Goal: Task Accomplishment & Management: Use online tool/utility

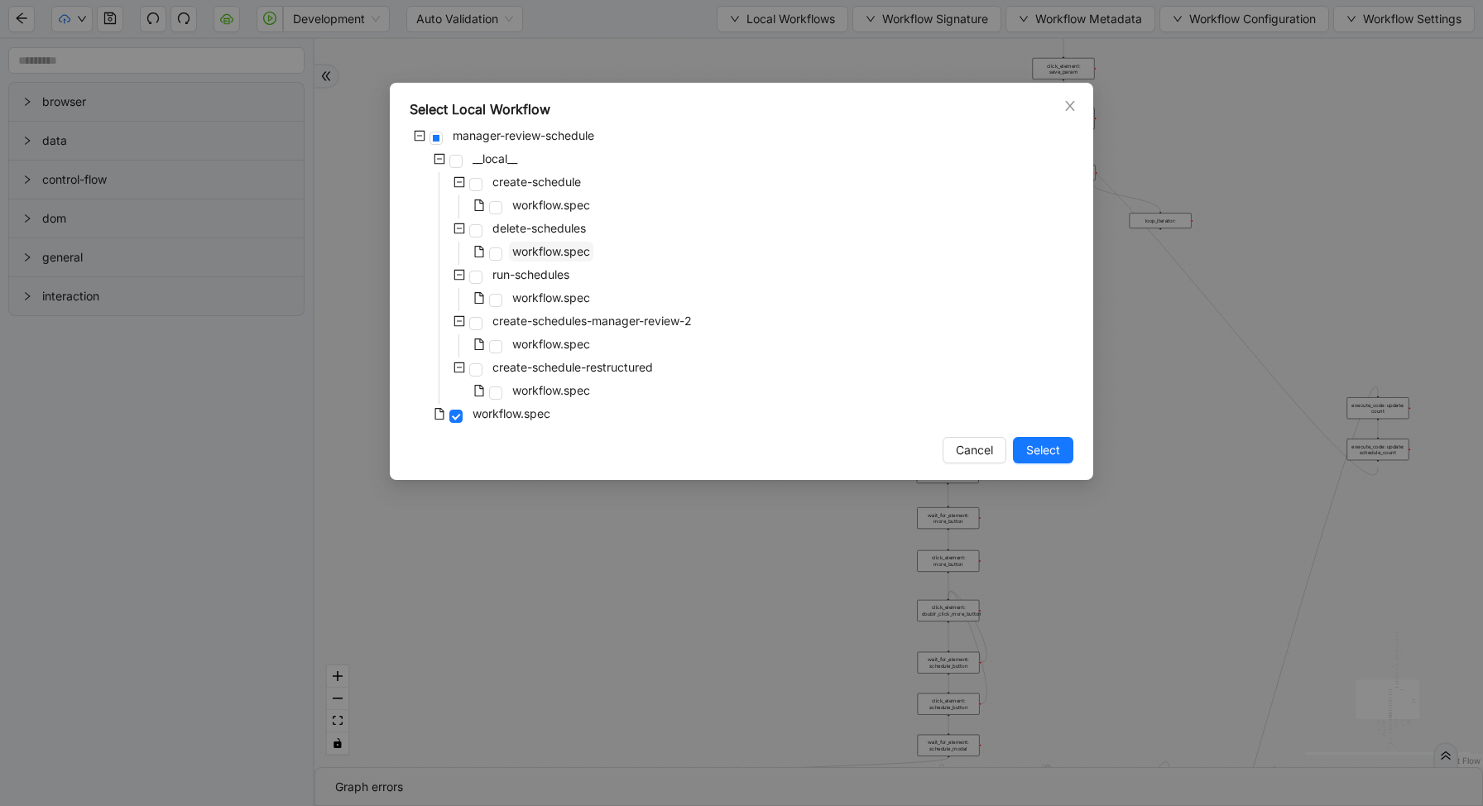
click at [535, 254] on span "workflow.spec" at bounding box center [551, 251] width 78 height 14
click at [1039, 432] on div "Select Local Workflow manager-review-schedule __local__ create-schedule workflo…" at bounding box center [741, 281] width 703 height 397
click at [1039, 445] on span "Select" at bounding box center [1043, 450] width 34 height 18
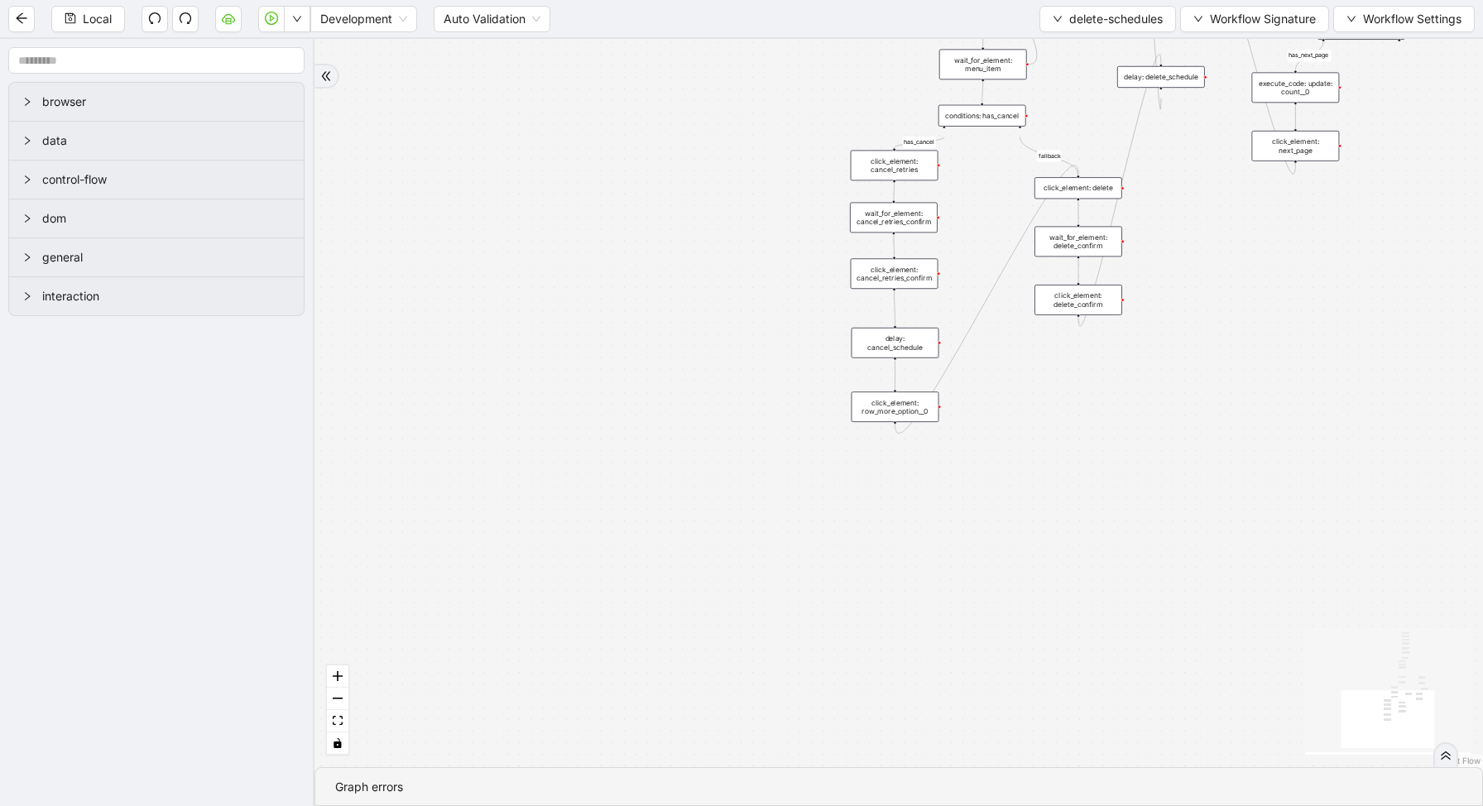
drag, startPoint x: 875, startPoint y: 160, endPoint x: 855, endPoint y: 668, distance: 508.3
click at [858, 668] on div "loopFrom has_cancel fallback is_required_schedule has_next_row fallback has_nex…" at bounding box center [898, 403] width 1168 height 728
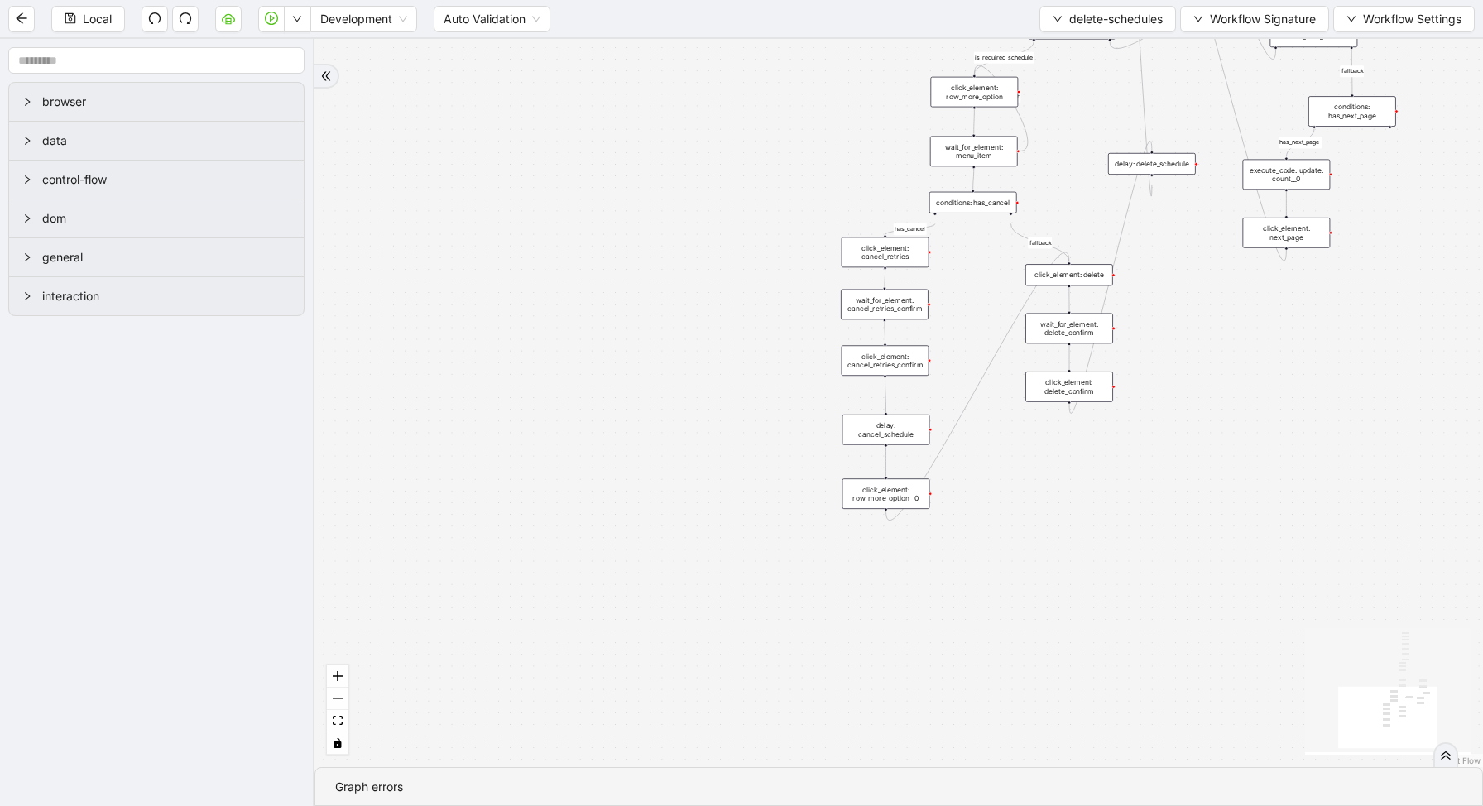
drag, startPoint x: 876, startPoint y: 123, endPoint x: 443, endPoint y: 564, distance: 617.8
click at [447, 560] on div "loopFrom has_cancel fallback is_required_schedule has_next_row fallback has_nex…" at bounding box center [898, 403] width 1168 height 728
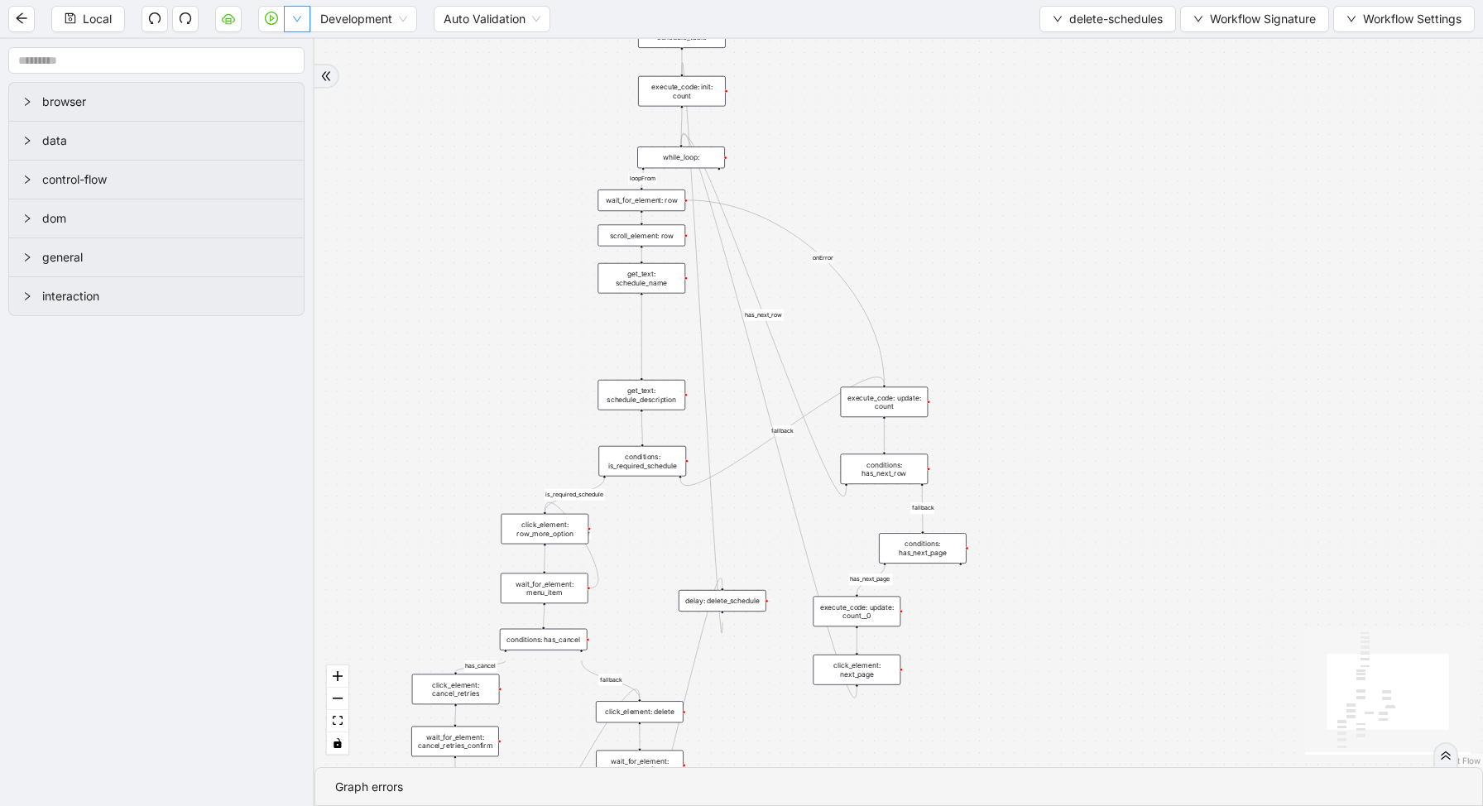
click at [295, 17] on icon "down" at bounding box center [297, 20] width 8 height 6
click at [302, 55] on li "Run local workflow" at bounding box center [244, 51] width 121 height 26
click at [1081, 16] on span "delete-schedules" at bounding box center [1115, 19] width 93 height 18
click at [1070, 41] on li "Select" at bounding box center [1103, 51] width 132 height 26
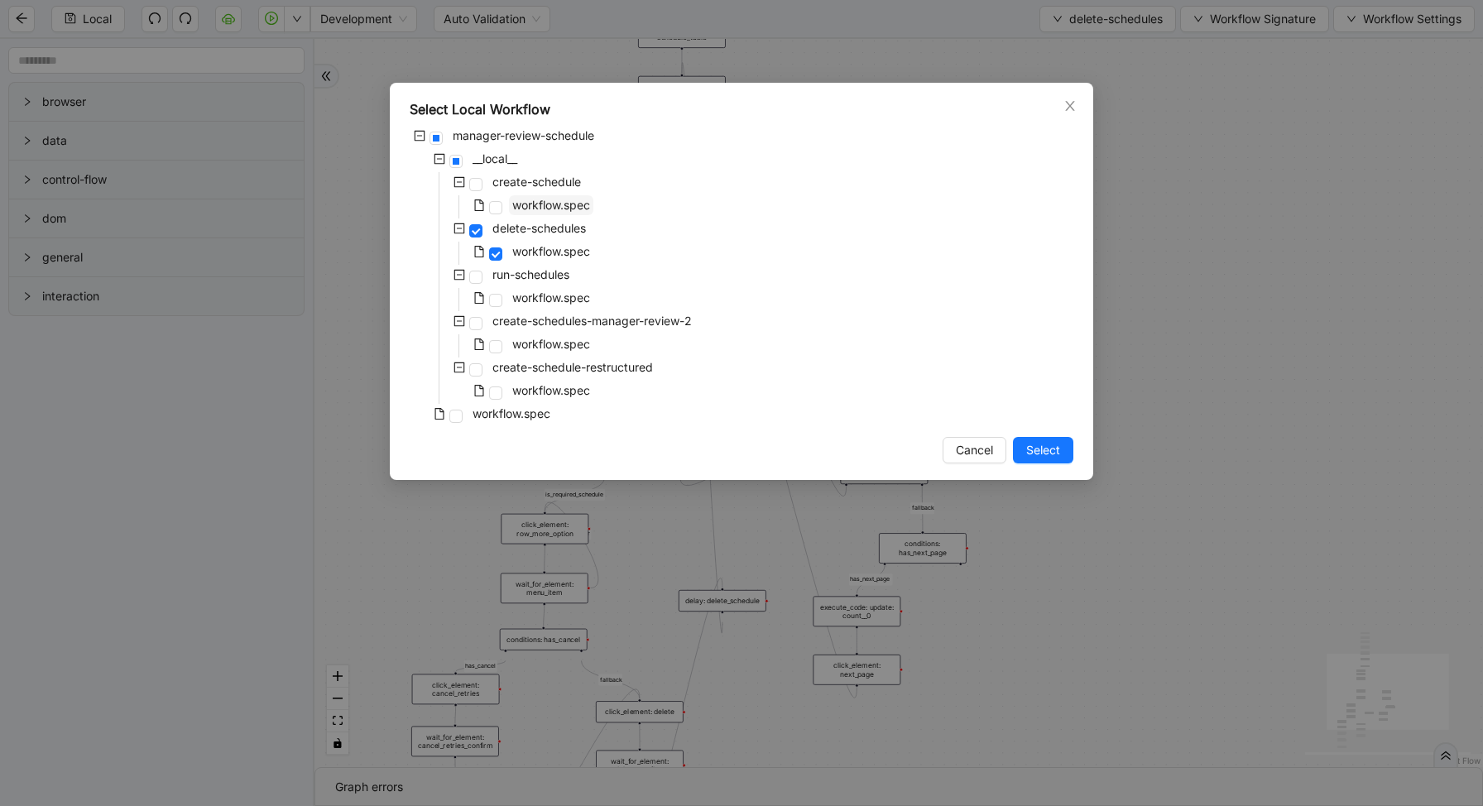
click at [541, 203] on span "workflow.spec" at bounding box center [551, 205] width 78 height 14
click at [1057, 451] on span "Select" at bounding box center [1043, 450] width 34 height 18
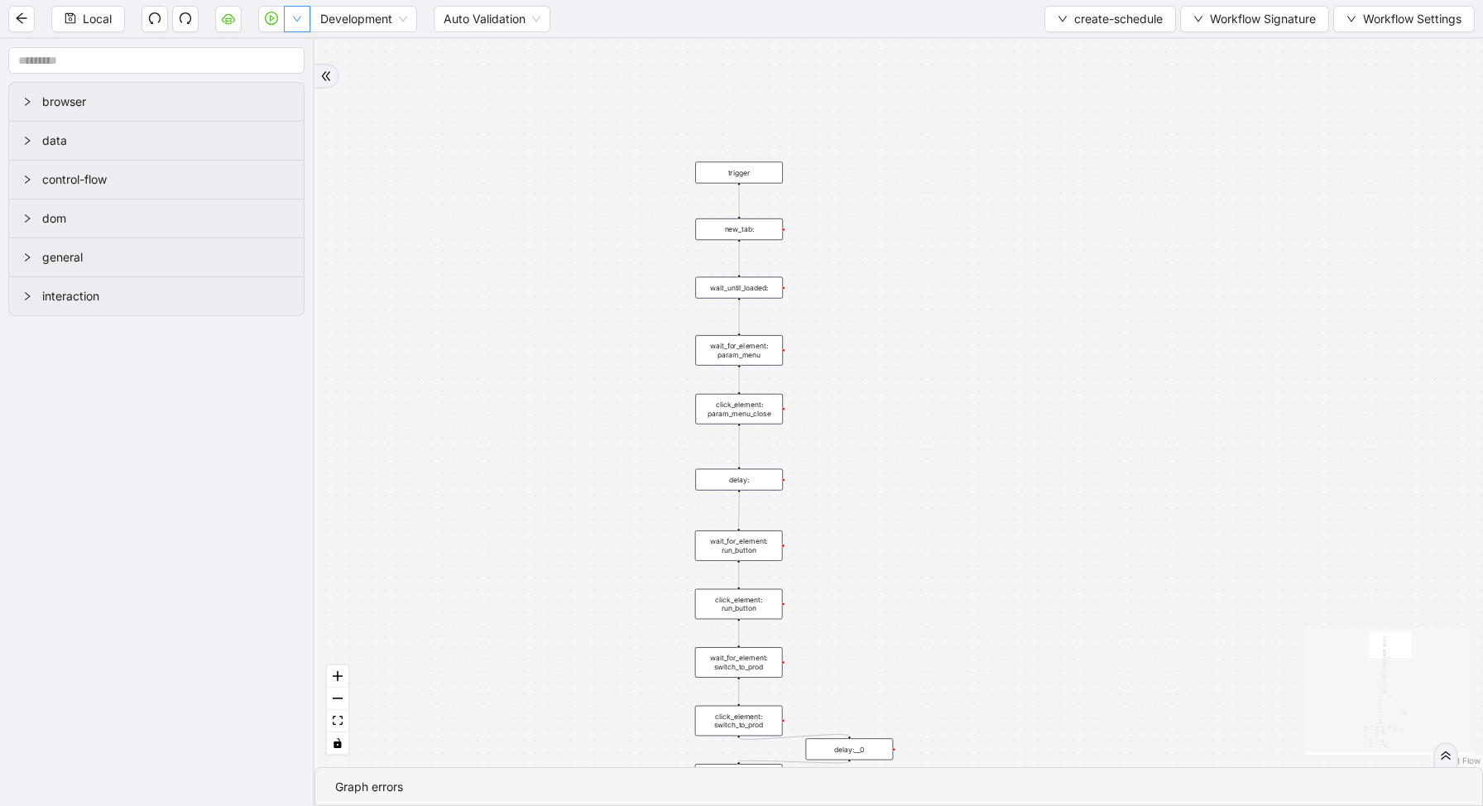
click at [301, 12] on button "button" at bounding box center [297, 19] width 26 height 26
click at [299, 46] on li "Run local workflow" at bounding box center [244, 51] width 121 height 26
click at [1072, 30] on button "create-schedule" at bounding box center [1110, 19] width 132 height 26
click at [1062, 55] on span "Select" at bounding box center [1105, 51] width 106 height 18
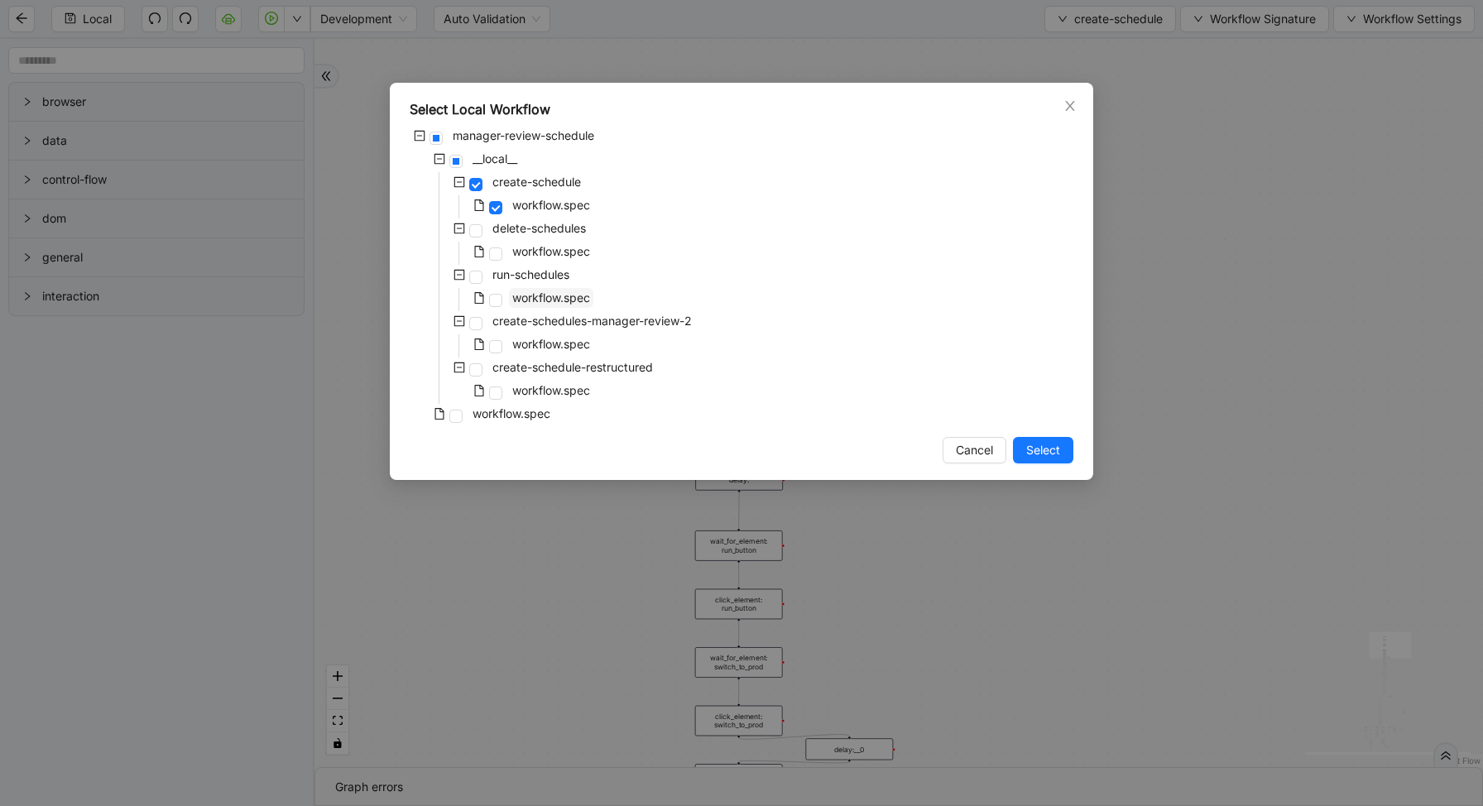
click at [529, 302] on span "workflow.spec" at bounding box center [551, 297] width 78 height 14
click at [1029, 450] on span "Select" at bounding box center [1043, 450] width 34 height 18
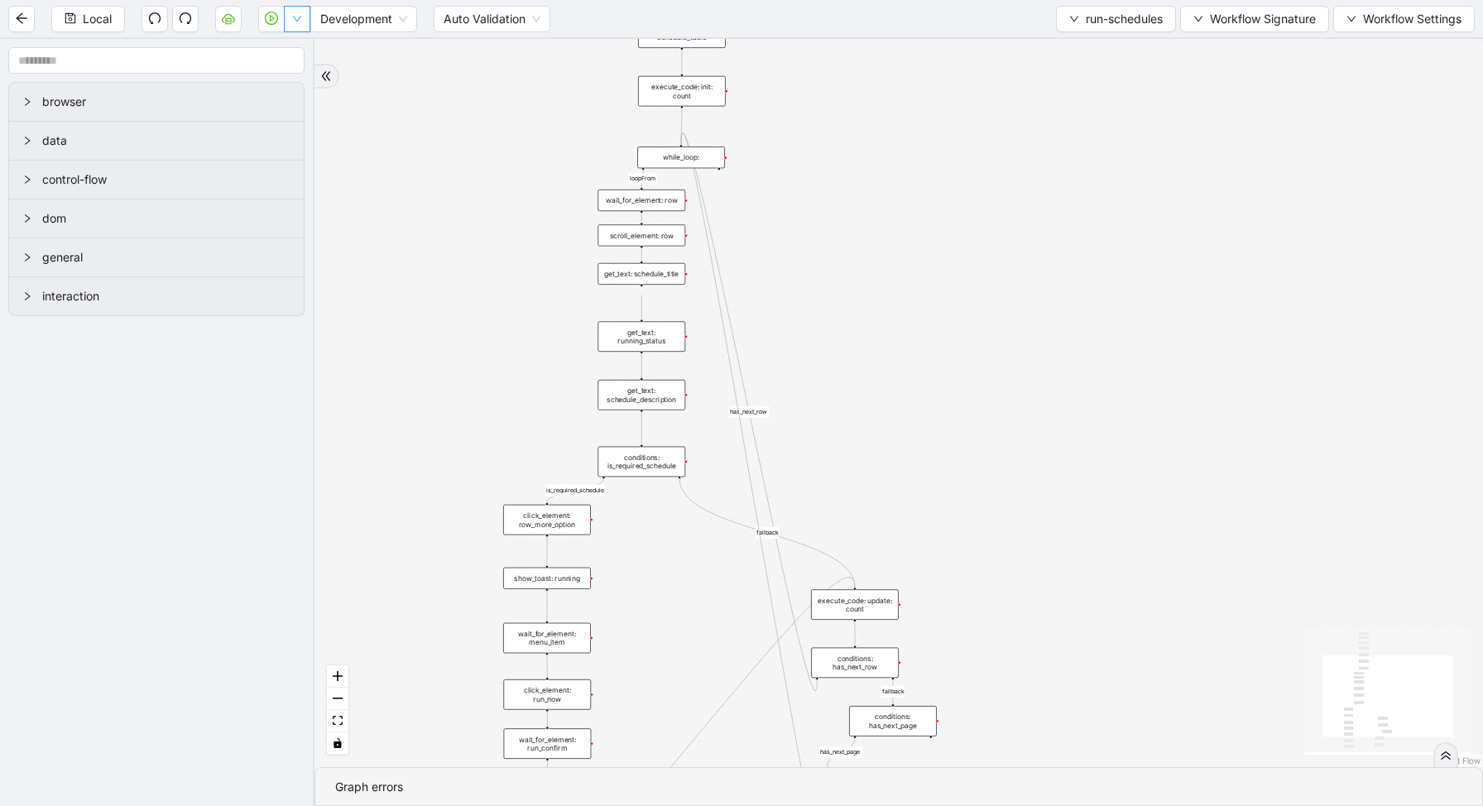
click at [295, 29] on button "button" at bounding box center [297, 19] width 26 height 26
click at [299, 53] on li "Run local workflow" at bounding box center [244, 51] width 121 height 26
click at [620, 468] on div "conditions: is_required_schedule" at bounding box center [641, 462] width 88 height 31
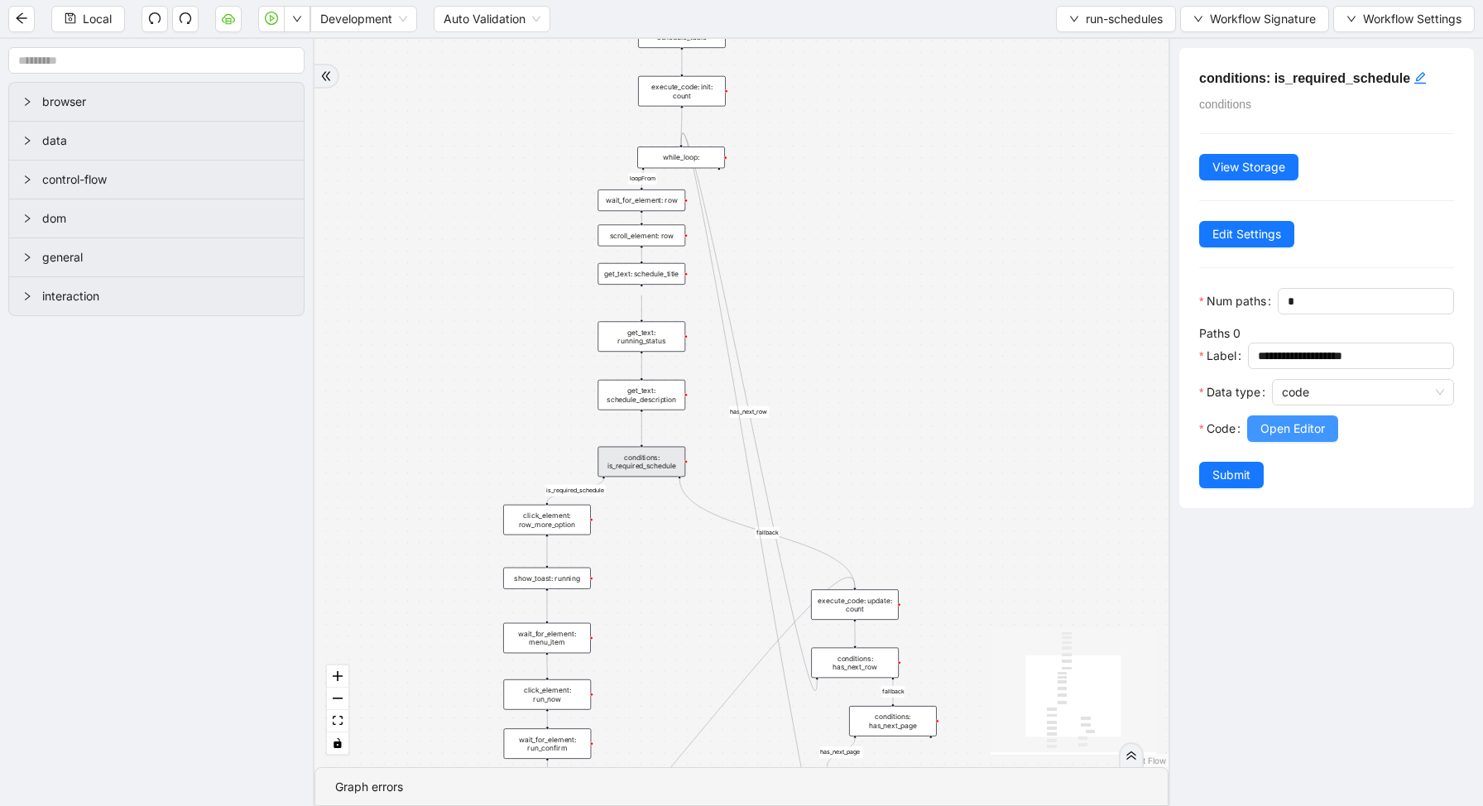
click at [1296, 428] on span "Open Editor" at bounding box center [1292, 428] width 65 height 18
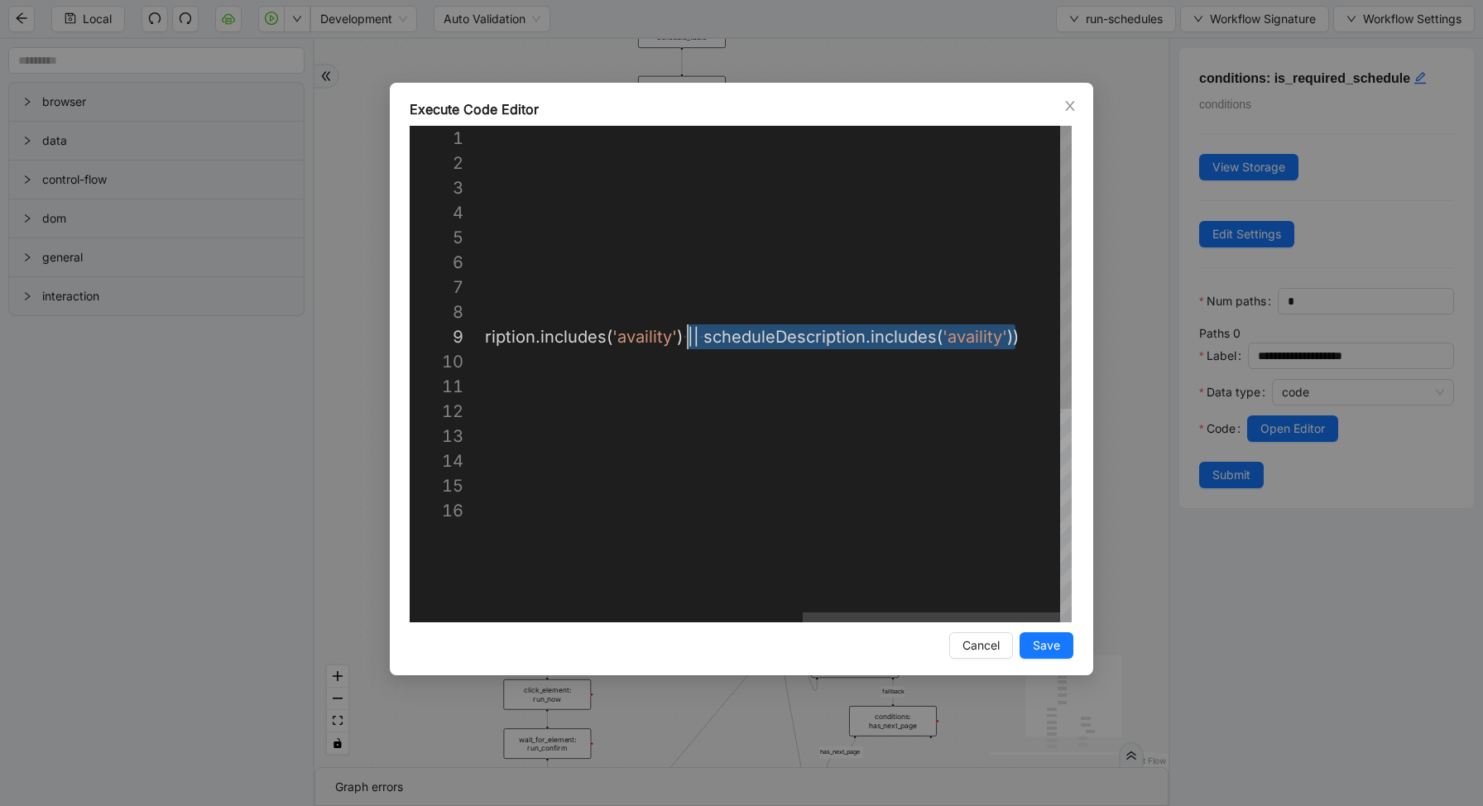
drag, startPoint x: 1013, startPoint y: 338, endPoint x: 687, endPoint y: 343, distance: 325.2
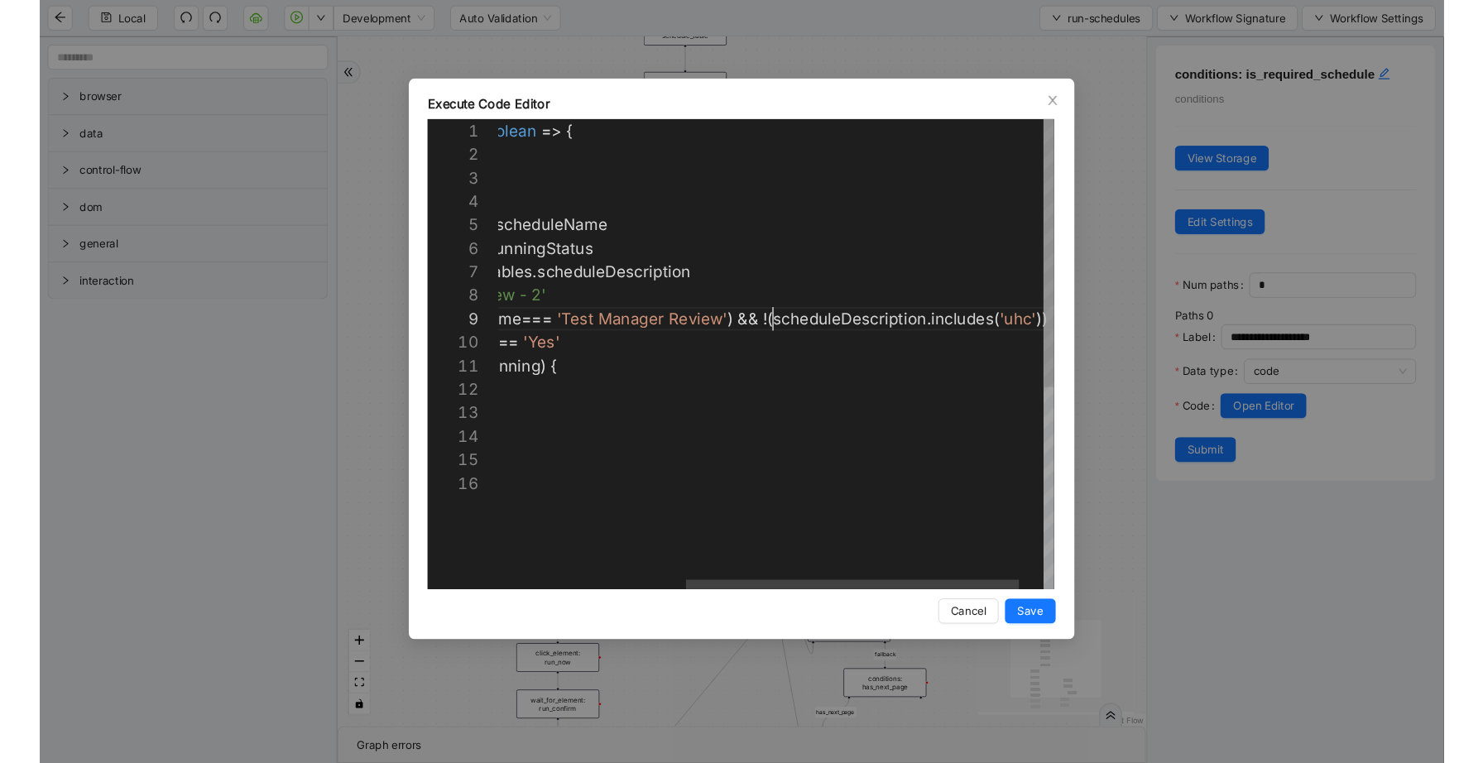
scroll to position [199, 617]
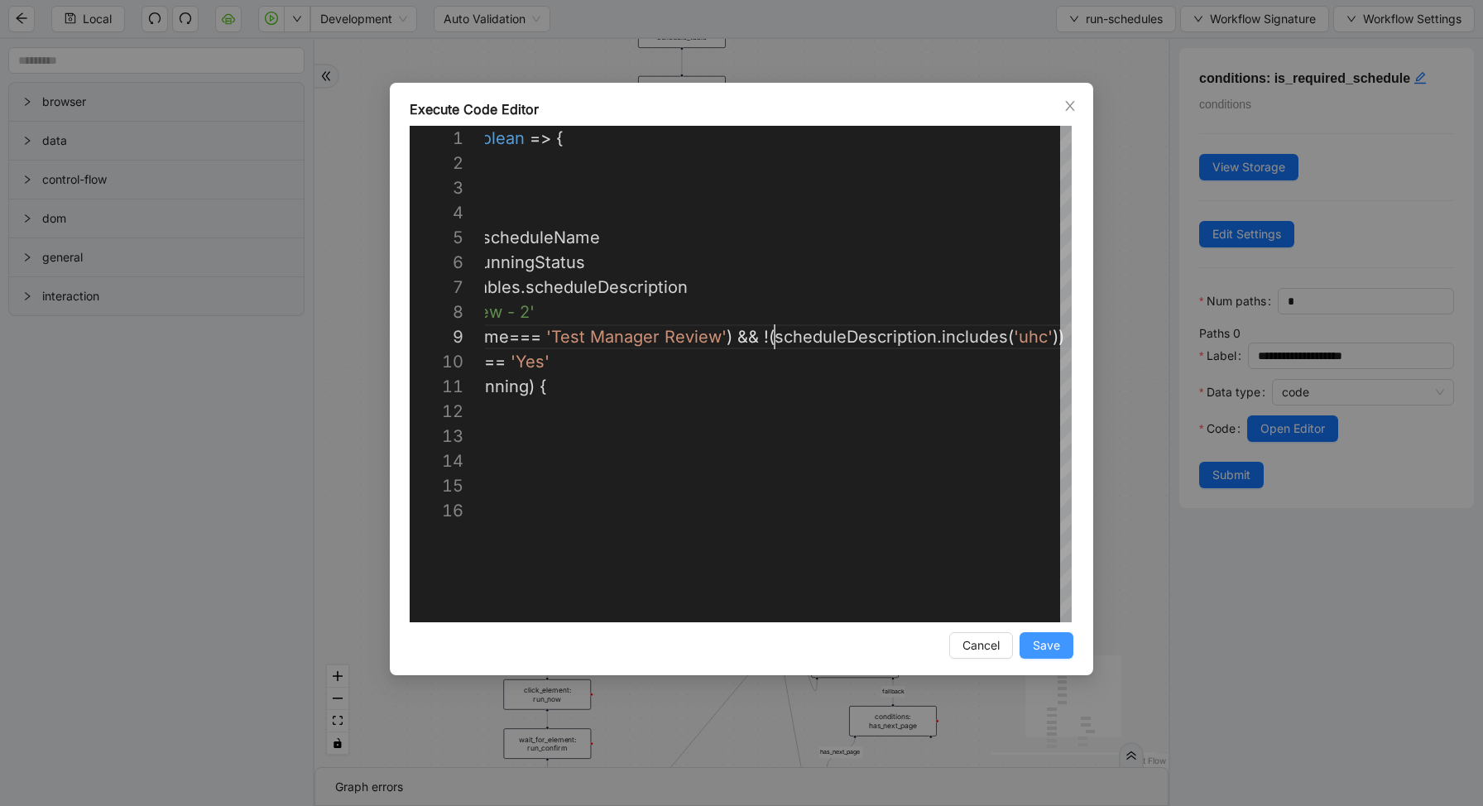
type textarea "**********"
click at [1040, 639] on span "Save" at bounding box center [1045, 645] width 27 height 18
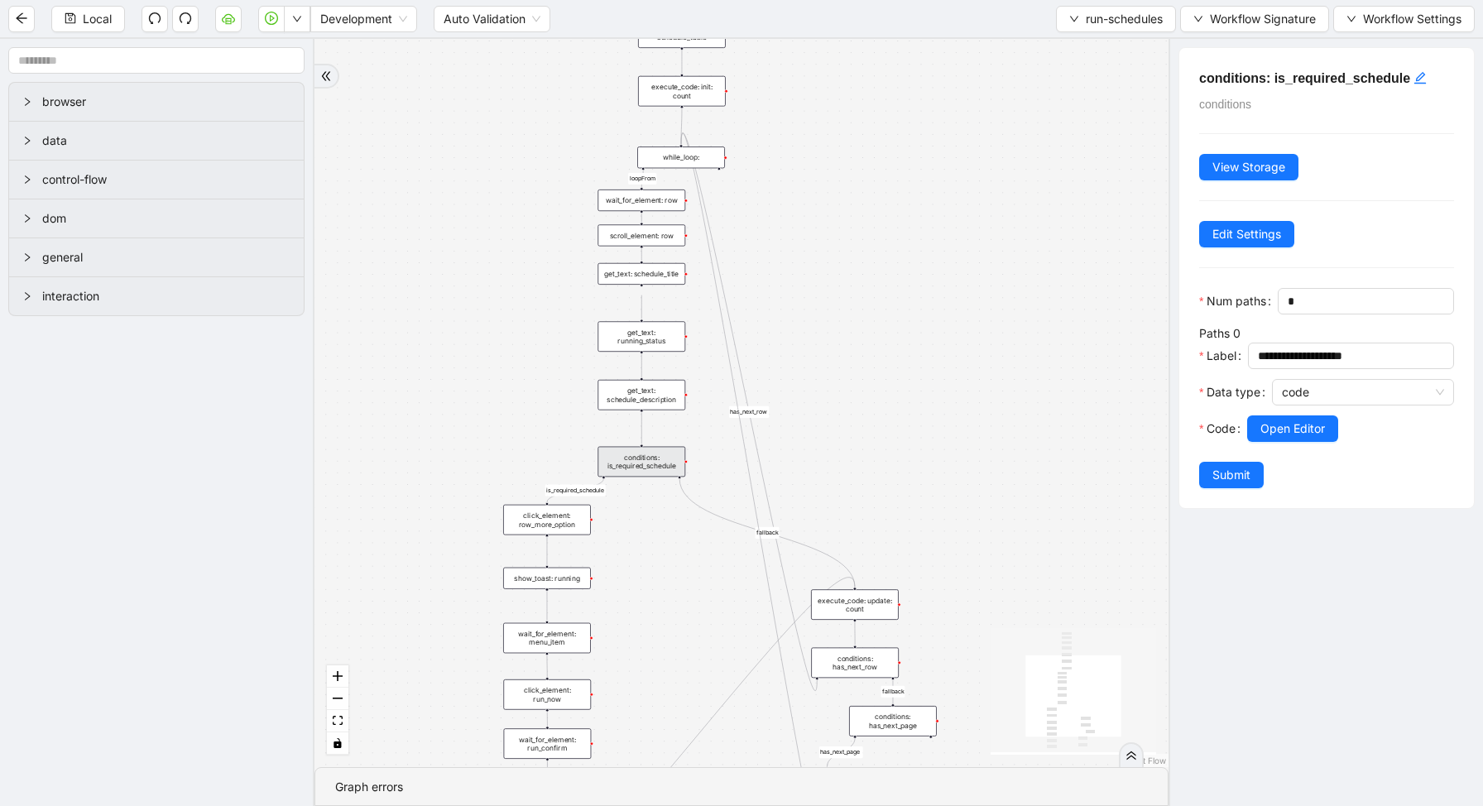
click at [1234, 476] on span "Submit" at bounding box center [1231, 475] width 38 height 18
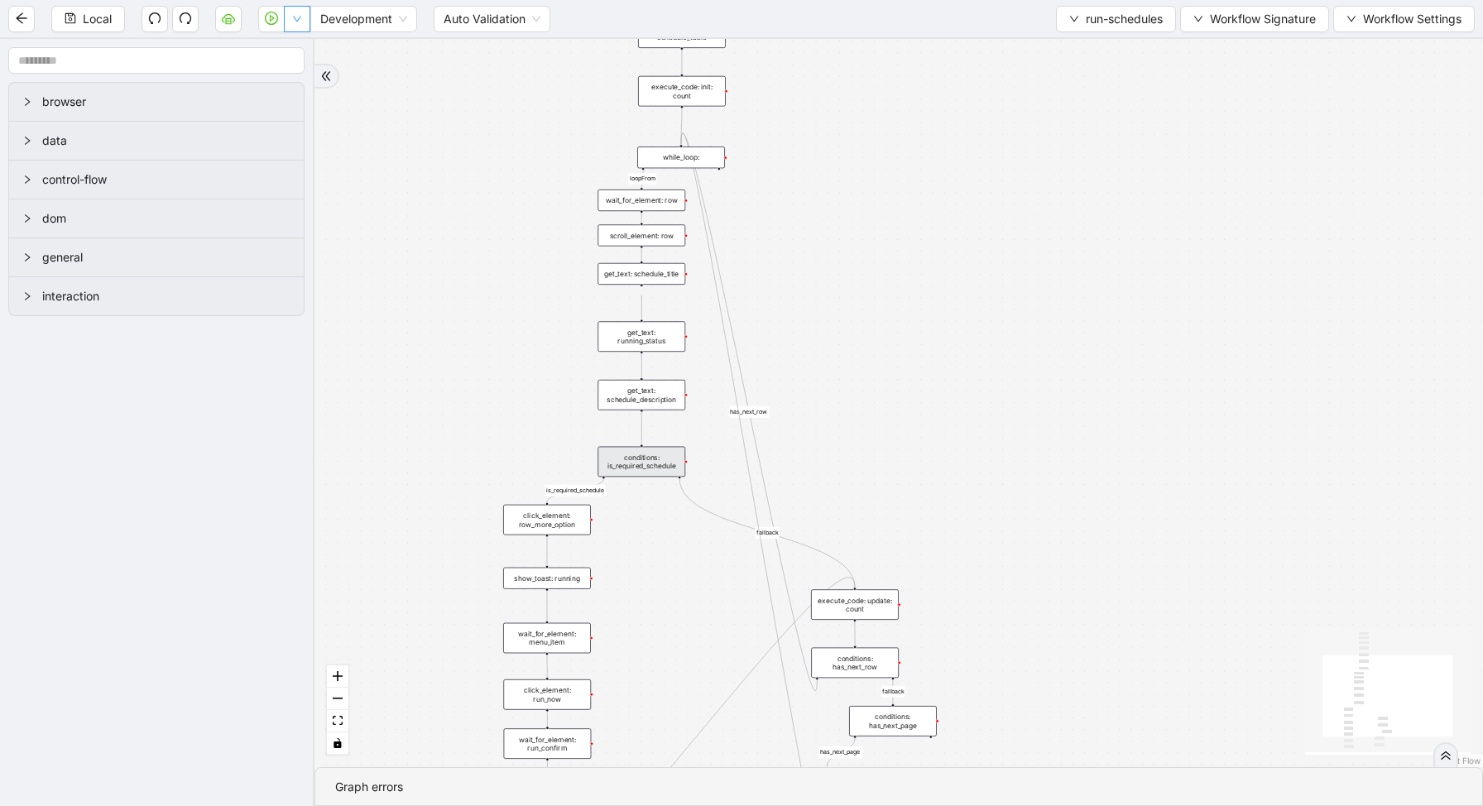
click at [299, 29] on button "button" at bounding box center [297, 19] width 26 height 26
click at [299, 44] on li "Run local workflow" at bounding box center [244, 51] width 121 height 26
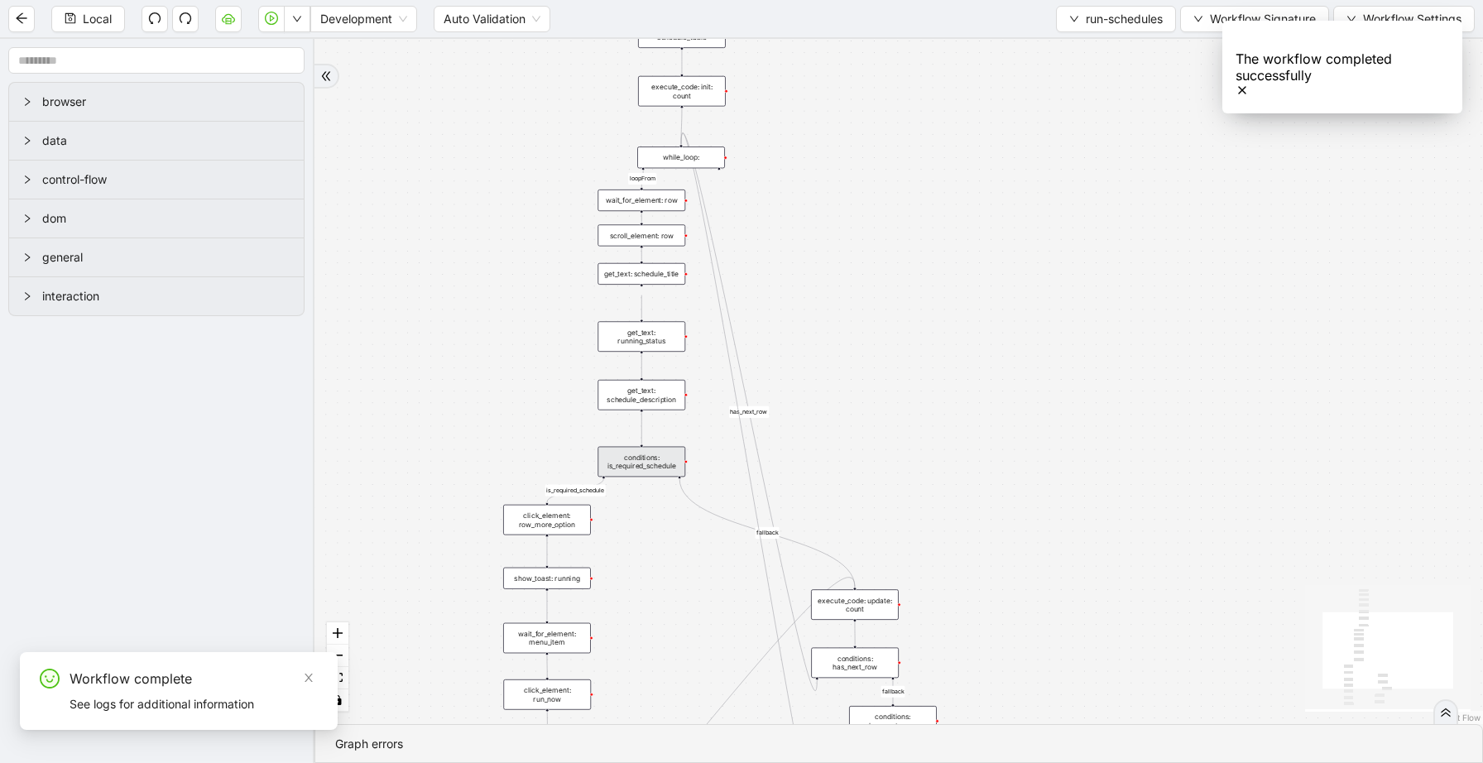
click at [663, 458] on div "conditions: is_required_schedule" at bounding box center [641, 462] width 88 height 31
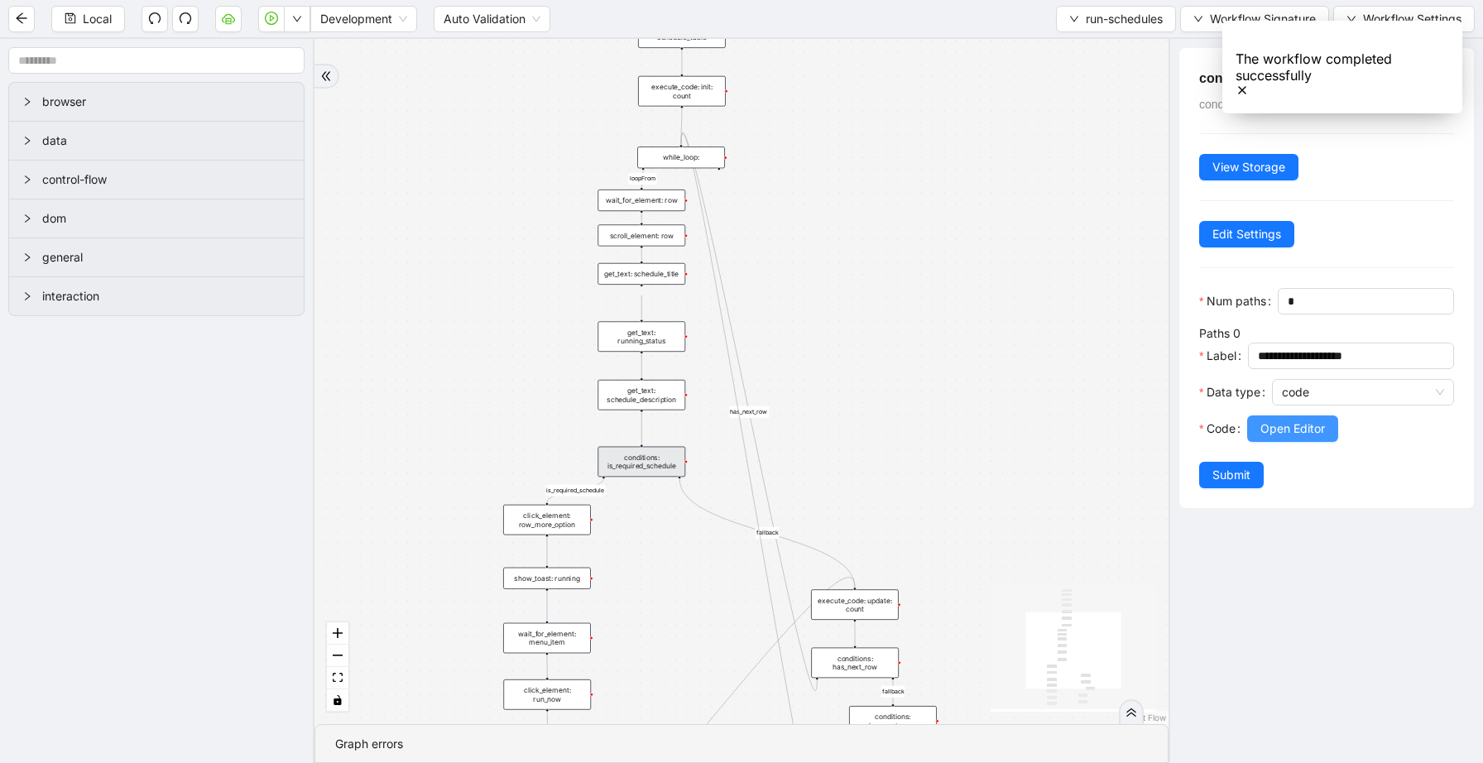
click at [1278, 424] on span "Open Editor" at bounding box center [1292, 428] width 65 height 18
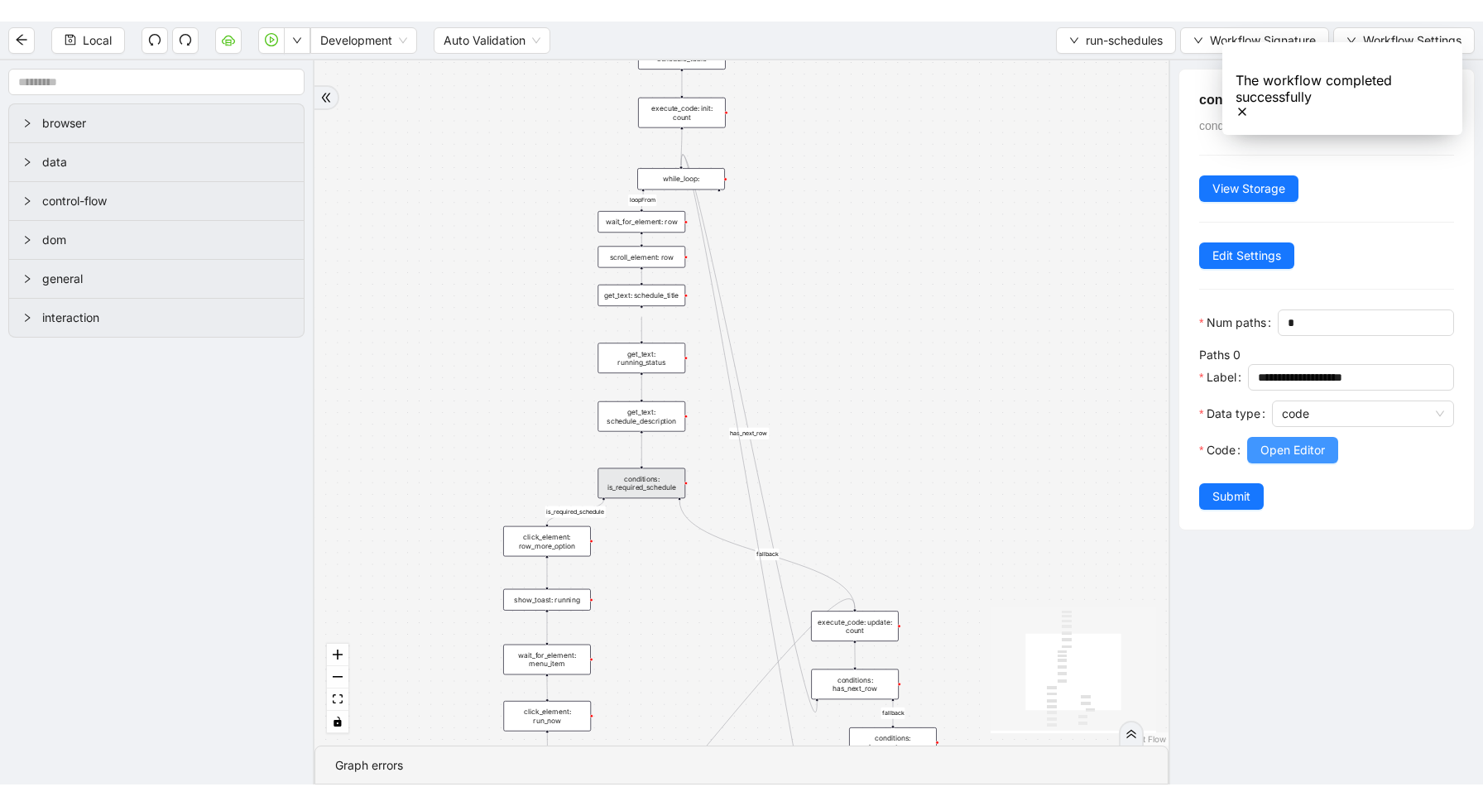
scroll to position [248, 0]
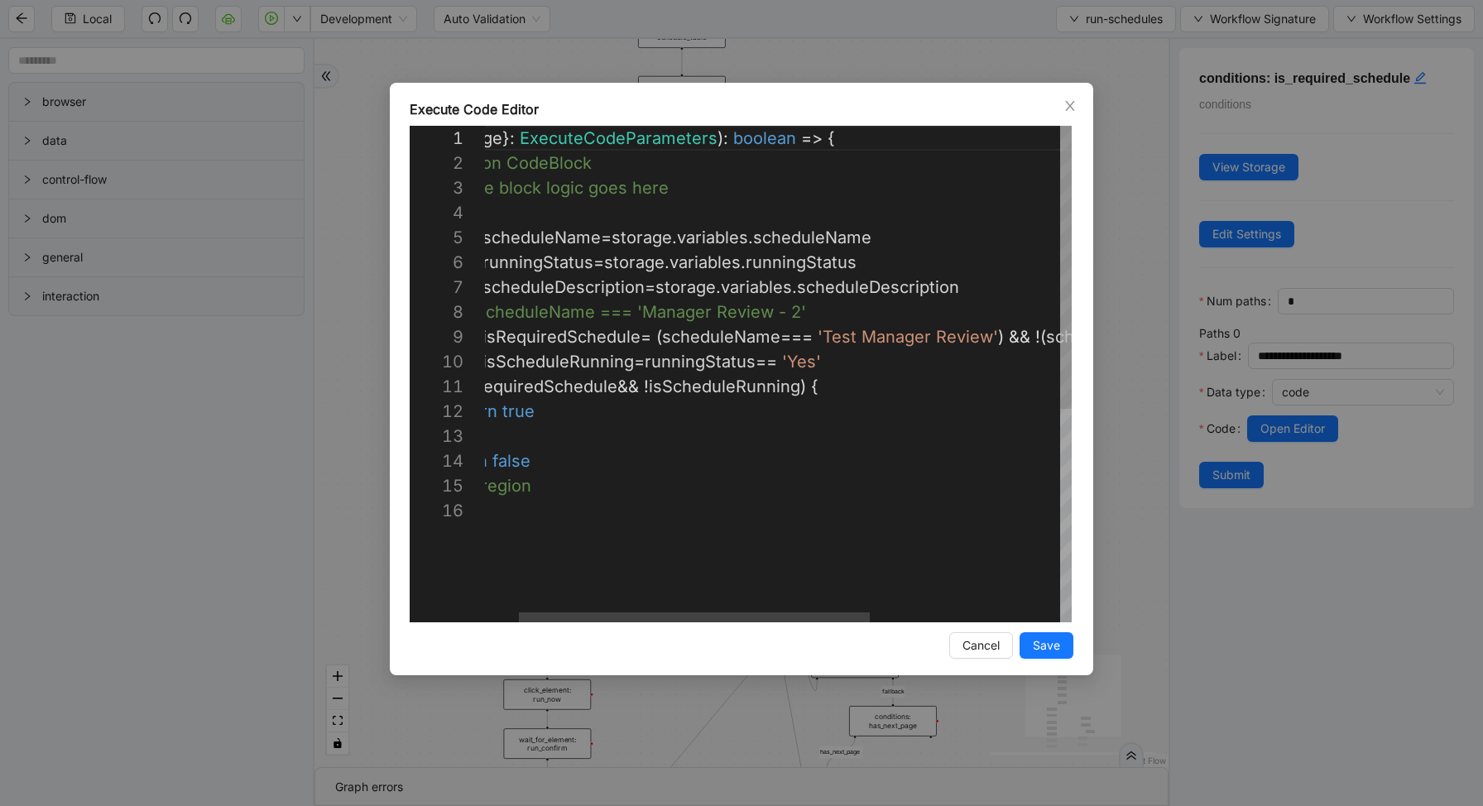
click at [867, 328] on div "({ storage }: ExecuteCodeParameters ): boolean => { //#region CodeBlock // code…" at bounding box center [909, 560] width 961 height 869
type textarea "**********"
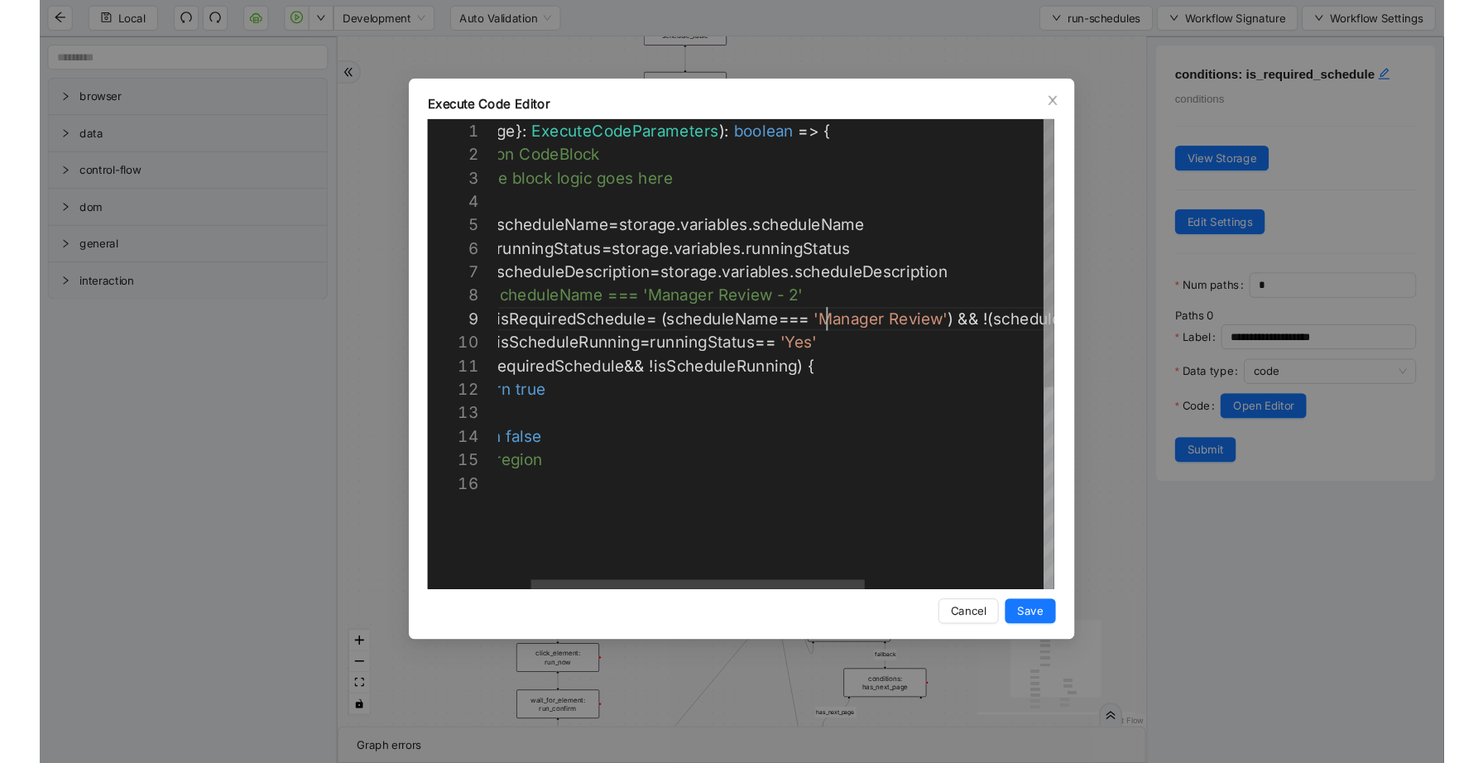
scroll to position [199, 403]
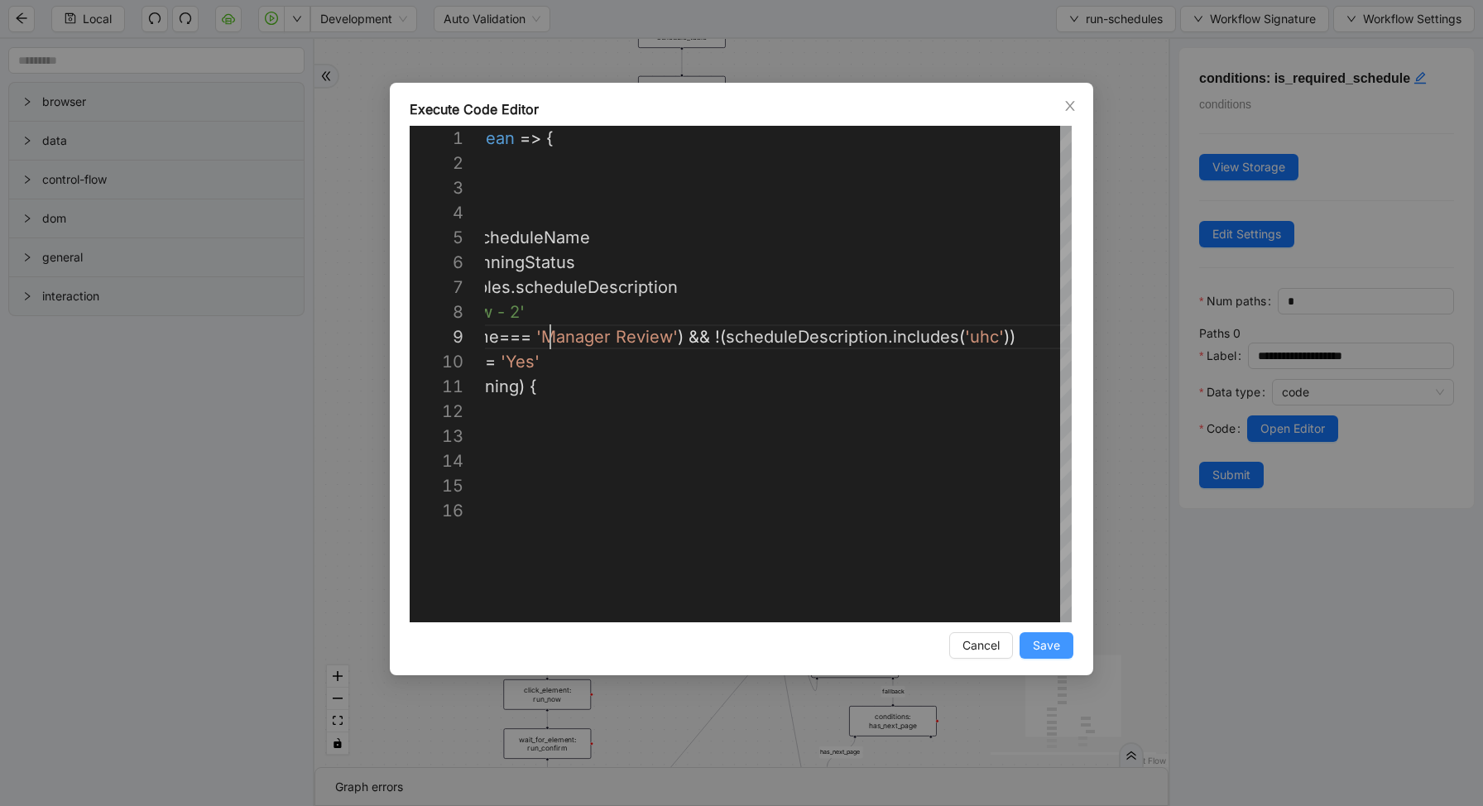
click at [1047, 642] on span "Save" at bounding box center [1045, 645] width 27 height 18
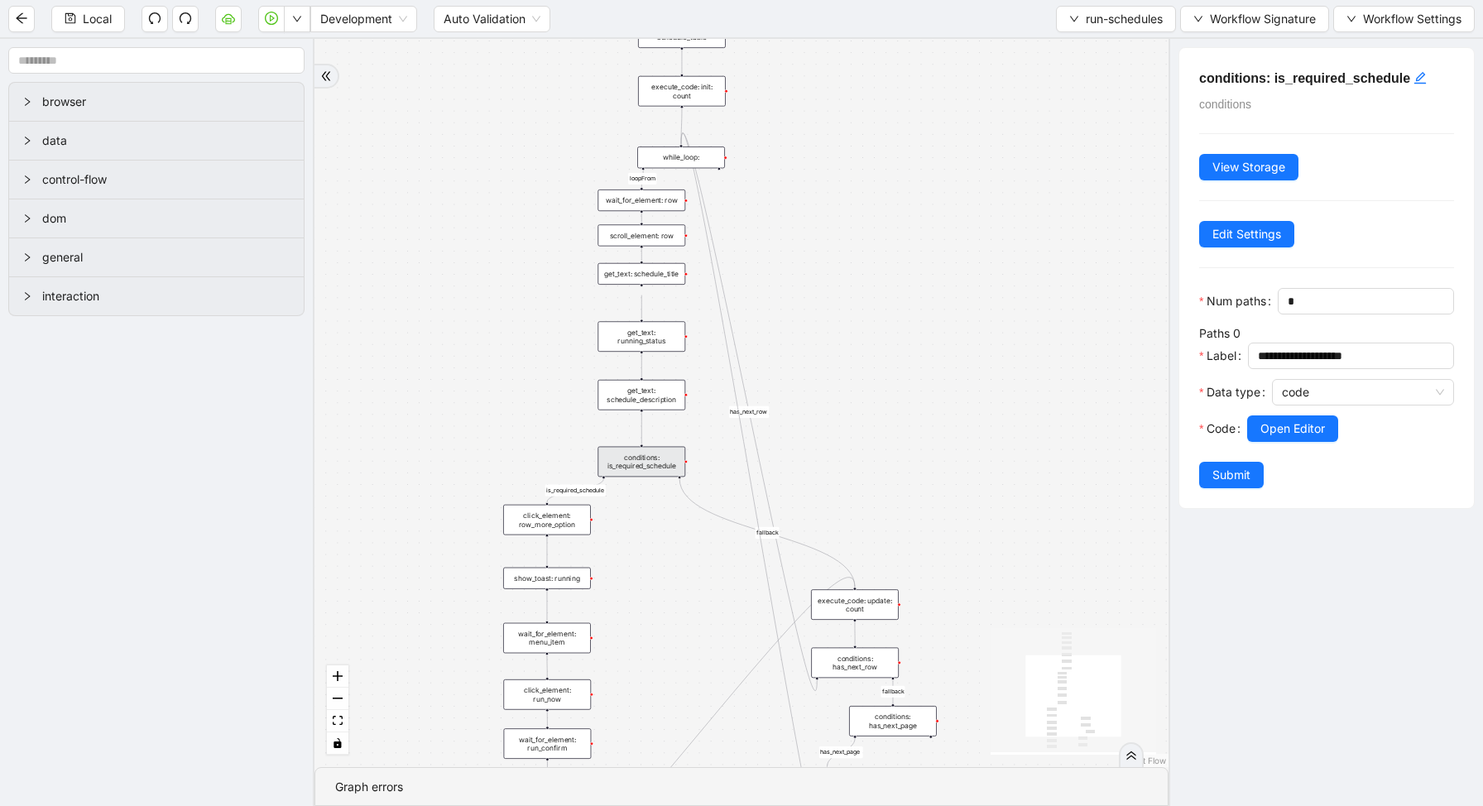
click at [1235, 472] on span "Submit" at bounding box center [1231, 475] width 38 height 18
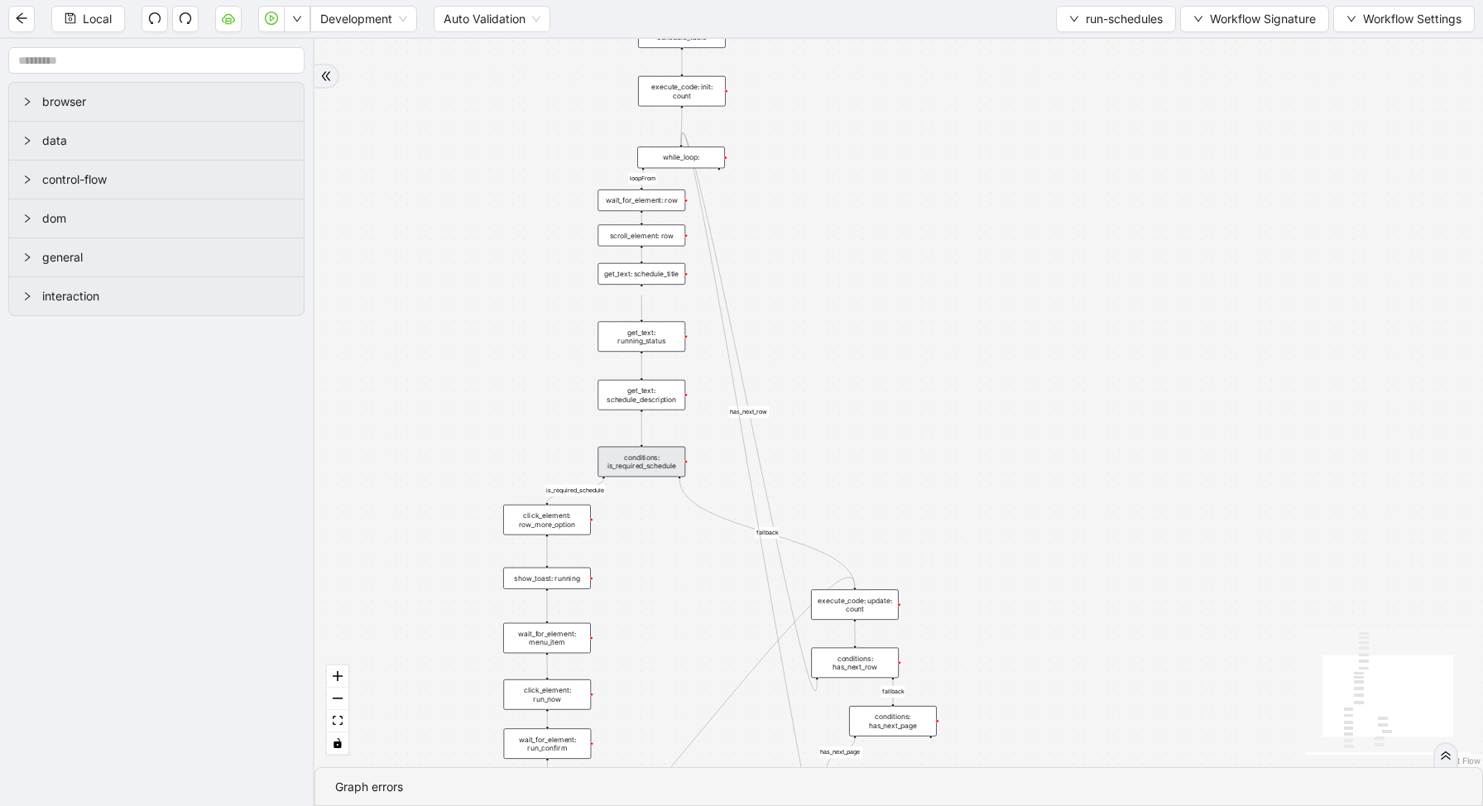
click at [412, 164] on div "loopFrom is_required_schedule has_next_row fallback fallback has_next_page trig…" at bounding box center [898, 403] width 1168 height 728
click at [296, 13] on button "button" at bounding box center [297, 19] width 26 height 26
click at [291, 53] on span "Run local workflow" at bounding box center [244, 51] width 101 height 18
